Goal: Information Seeking & Learning: Compare options

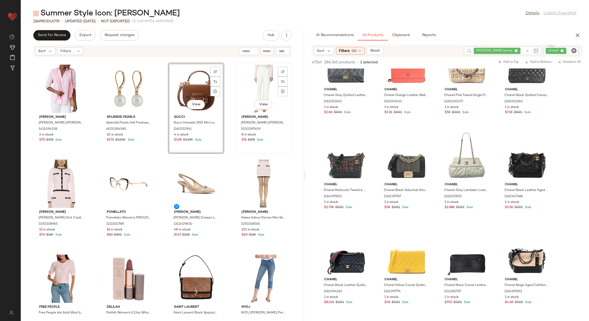
click at [266, 95] on div "View" at bounding box center [263, 89] width 52 height 48
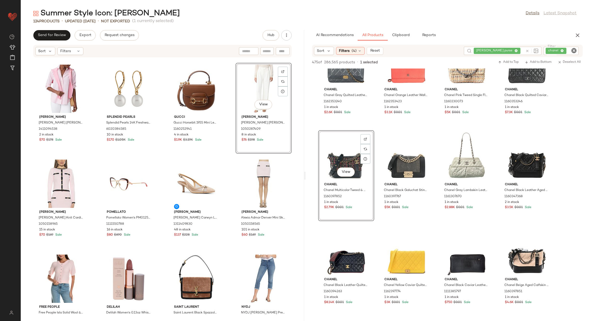
click at [229, 188] on div "[PERSON_NAME] [PERSON_NAME] [PERSON_NAME] Blouse 1411094538 2 in stock $70 $178…" at bounding box center [162, 186] width 283 height 257
click at [193, 188] on div "View" at bounding box center [196, 184] width 52 height 48
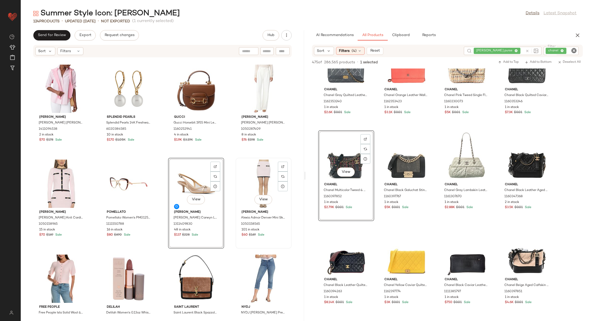
drag, startPoint x: 193, startPoint y: 188, endPoint x: 270, endPoint y: 183, distance: 77.0
click at [270, 183] on div "[PERSON_NAME] [PERSON_NAME] [PERSON_NAME] Blouse 1411094538 2 in stock $70 $178…" at bounding box center [162, 186] width 283 height 257
click at [229, 174] on div "[PERSON_NAME] [PERSON_NAME] [PERSON_NAME] Blouse 1411094538 2 in stock $70 $178…" at bounding box center [162, 186] width 283 height 257
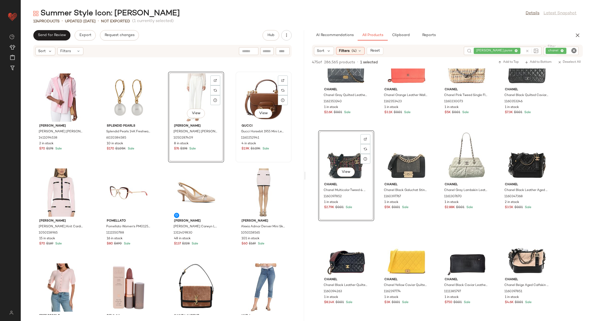
scroll to position [2272, 0]
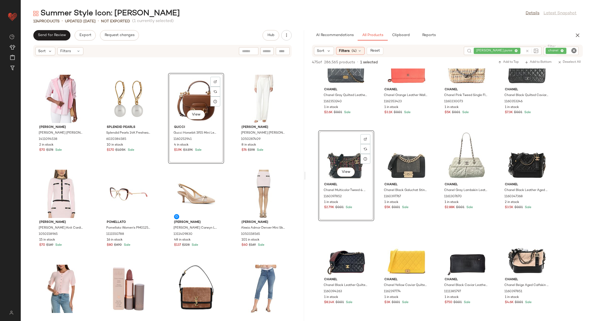
click at [224, 114] on div "[PERSON_NAME] [PERSON_NAME] [PERSON_NAME] Blouse 1411094538 2 in stock $70 $178…" at bounding box center [162, 186] width 283 height 257
